Goal: Information Seeking & Learning: Learn about a topic

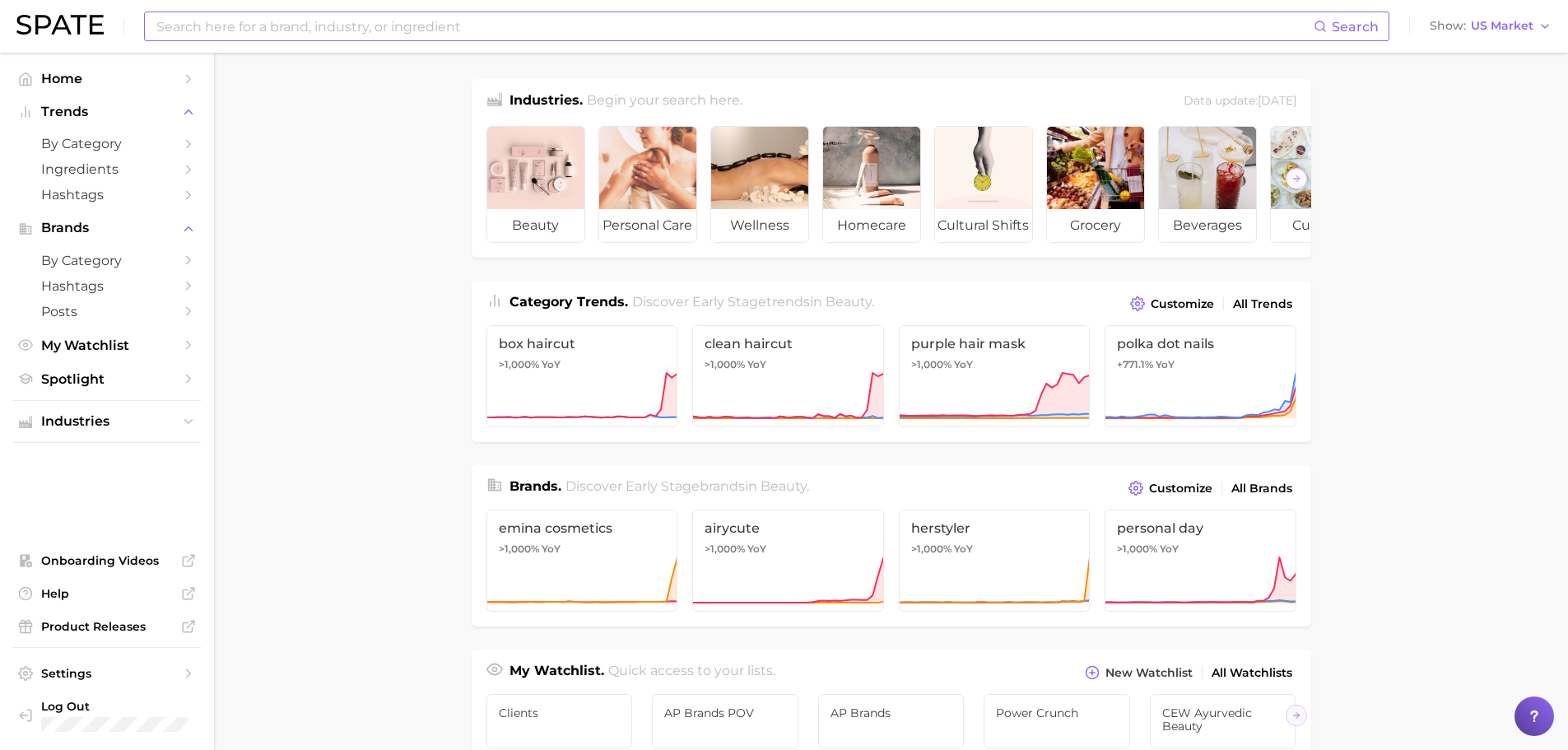
click at [297, 16] on input at bounding box center [735, 26] width 1159 height 28
click at [205, 27] on input at bounding box center [735, 26] width 1159 height 28
type input "[PERSON_NAME]"
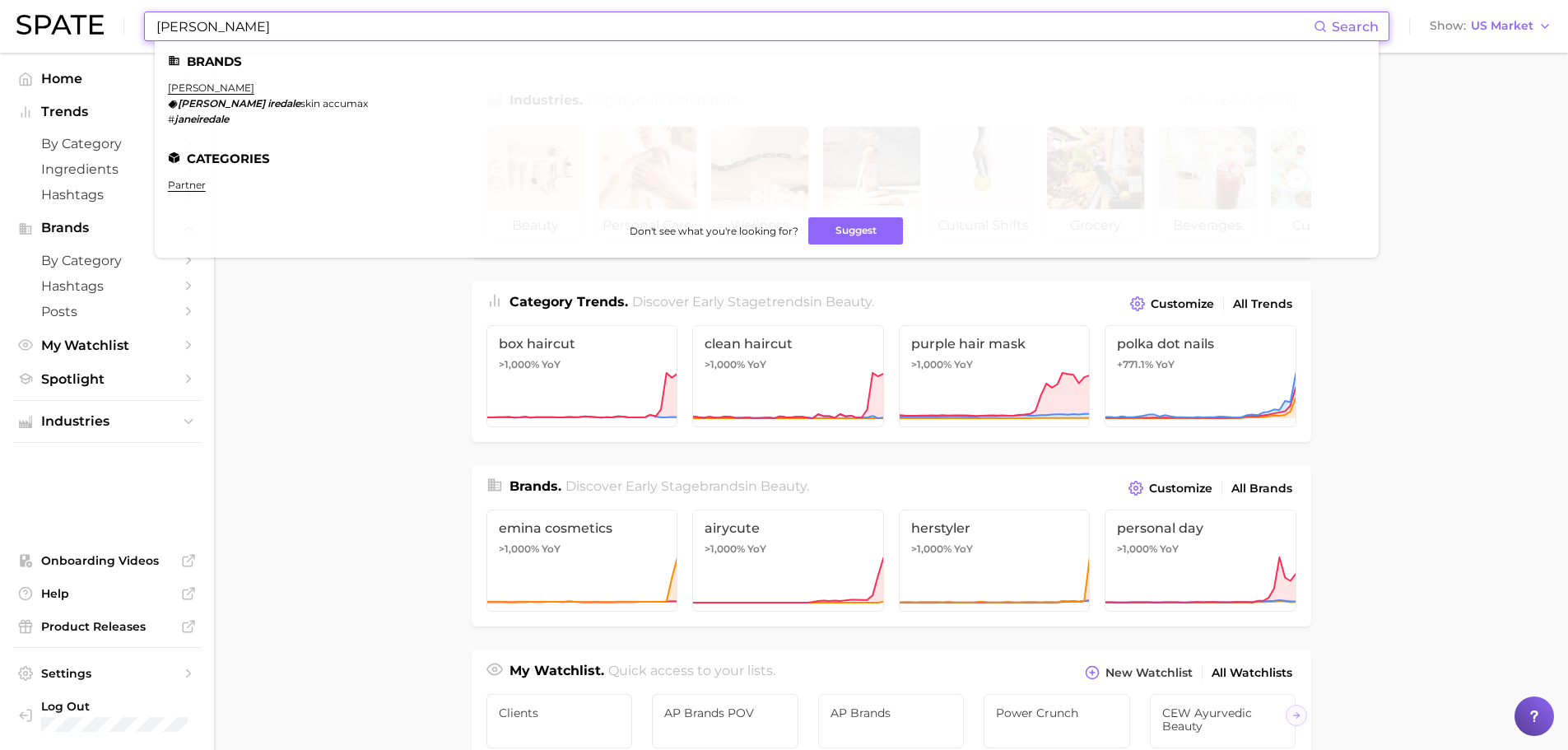
click at [268, 100] on em "iredale" at bounding box center [284, 103] width 33 height 13
click at [205, 86] on link "[PERSON_NAME]" at bounding box center [210, 88] width 86 height 13
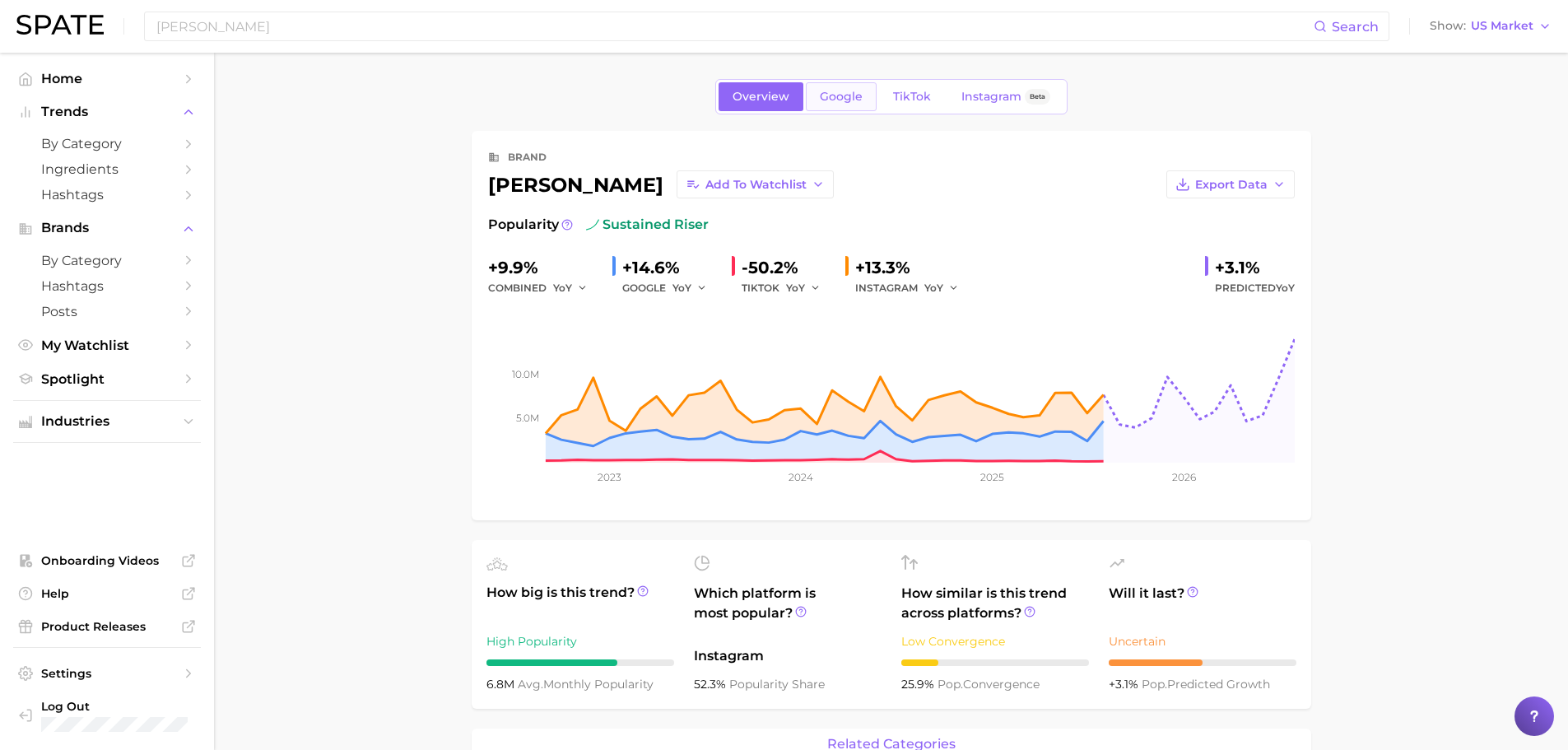
click at [830, 107] on link "Google" at bounding box center [842, 97] width 71 height 29
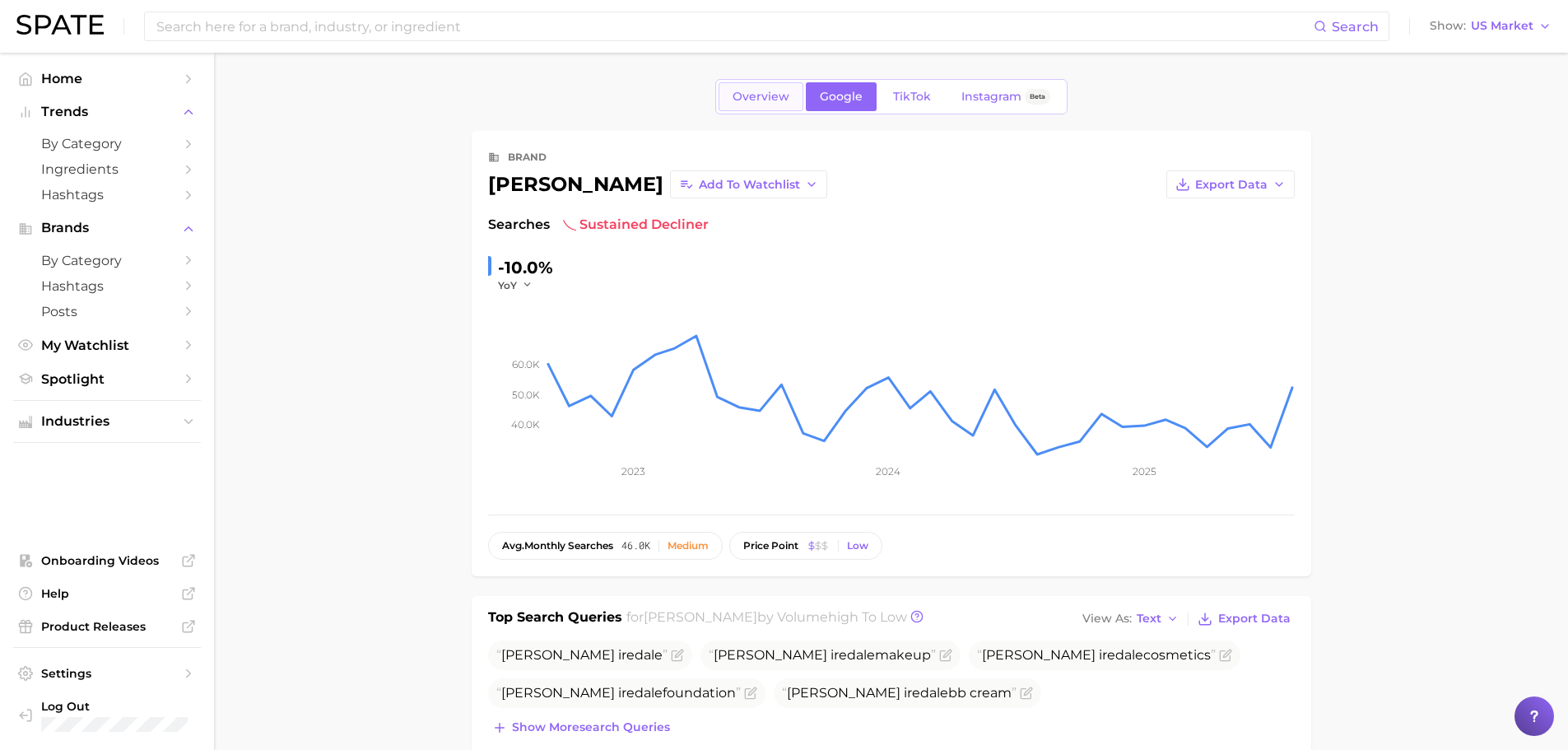
click at [752, 90] on span "Overview" at bounding box center [761, 96] width 57 height 14
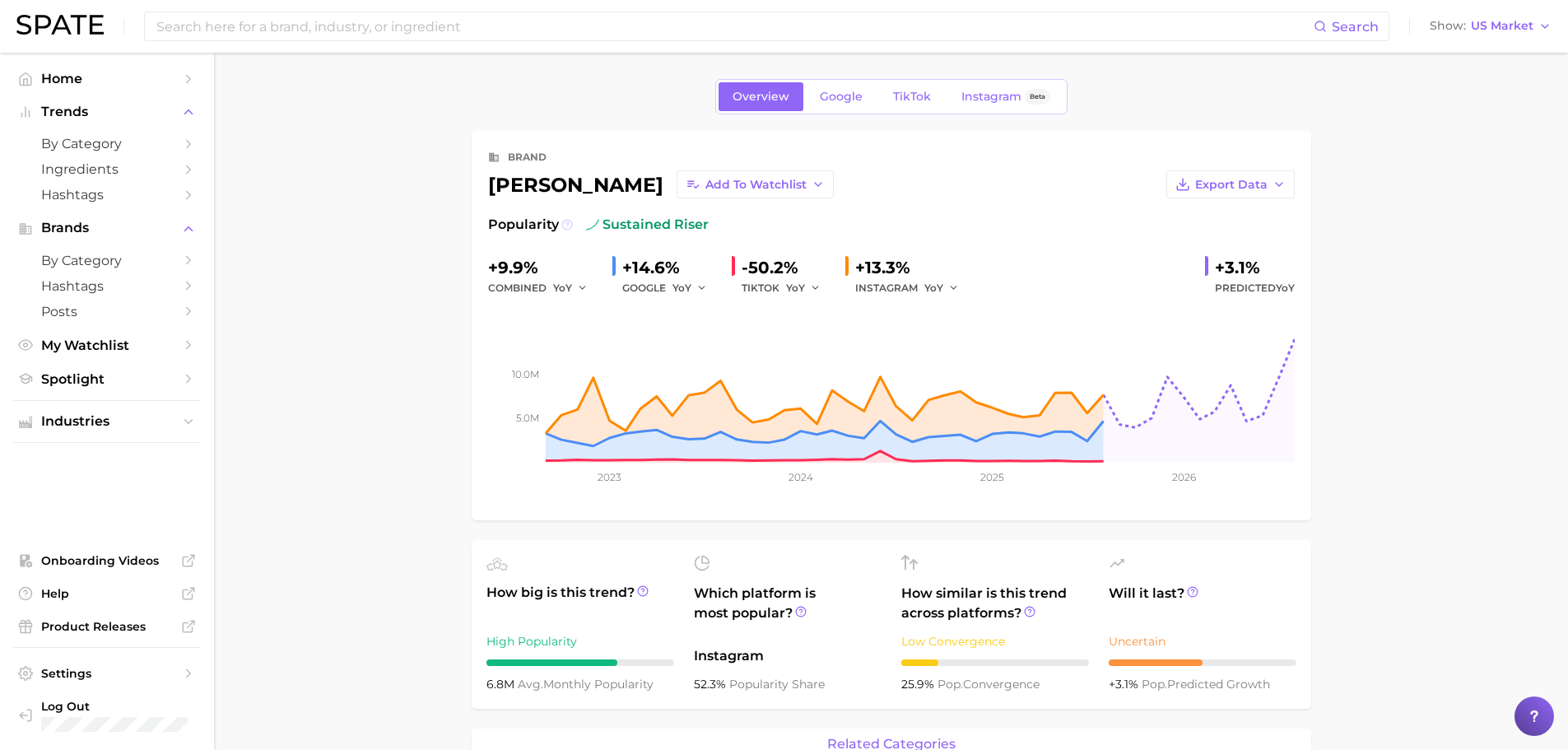
click at [566, 226] on icon at bounding box center [567, 224] width 3 height 4
click at [567, 225] on icon at bounding box center [567, 224] width 3 height 4
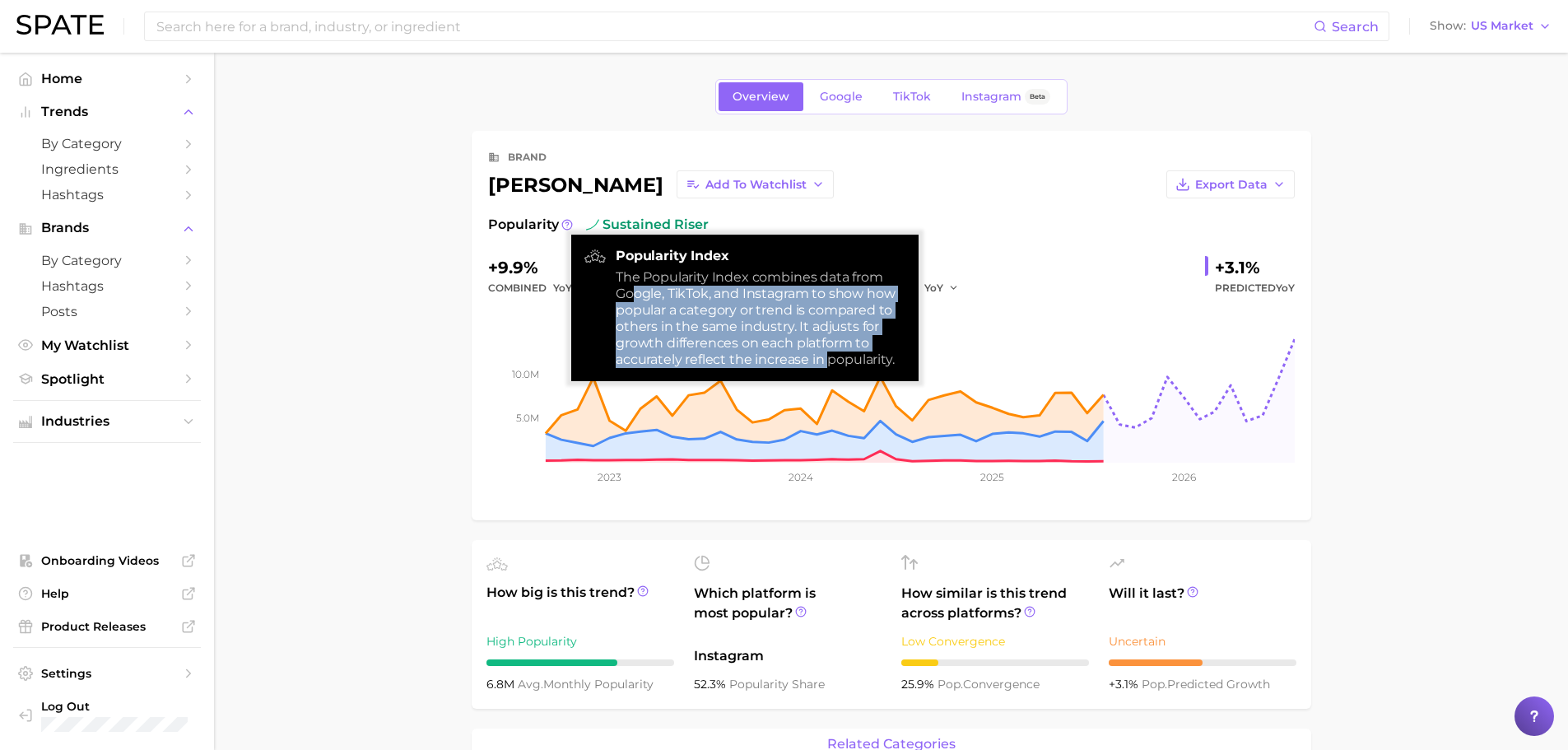
drag, startPoint x: 630, startPoint y: 299, endPoint x: 830, endPoint y: 352, distance: 206.9
click at [830, 352] on div "The Popularity Index combines data from Google, TikTok, and Instagram to show h…" at bounding box center [761, 318] width 290 height 99
